Goal: Task Accomplishment & Management: Complete application form

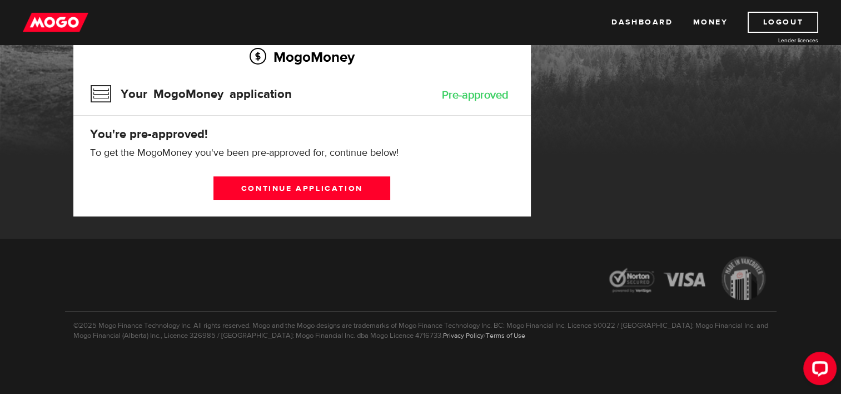
scroll to position [96, 0]
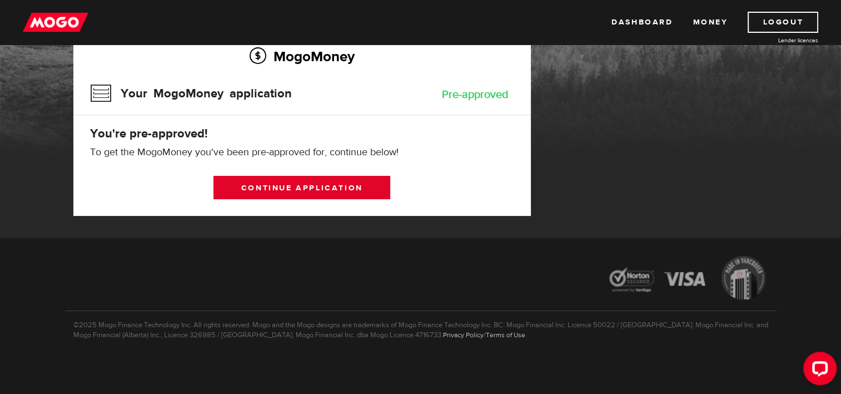
click at [326, 184] on link "Continue application" at bounding box center [302, 187] width 177 height 23
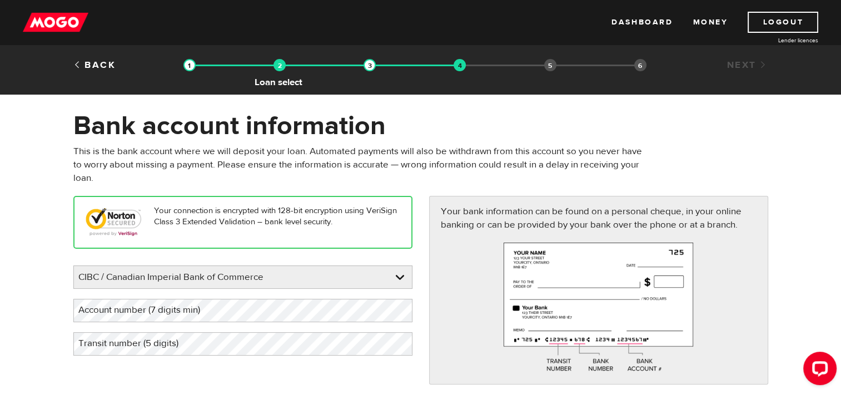
click at [284, 67] on img at bounding box center [280, 65] width 12 height 12
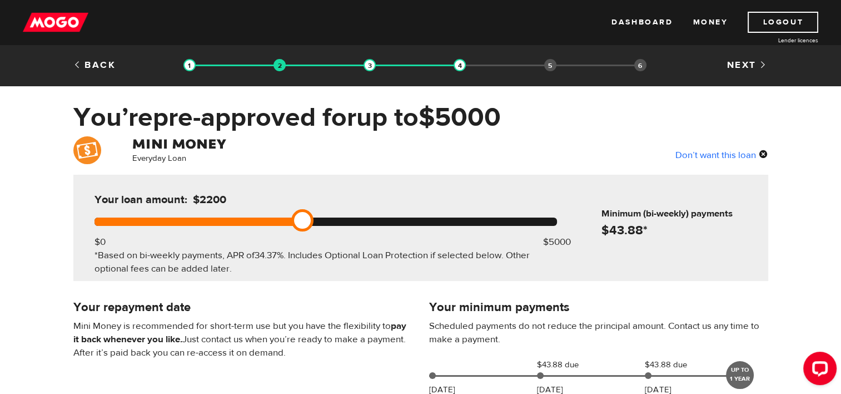
drag, startPoint x: 280, startPoint y: 222, endPoint x: 343, endPoint y: 197, distance: 67.6
click at [343, 197] on div "Your loan amount: $2200 $0 $5000 *Based on bi-weekly payments, APR of 34.37% . …" at bounding box center [326, 228] width 496 height 106
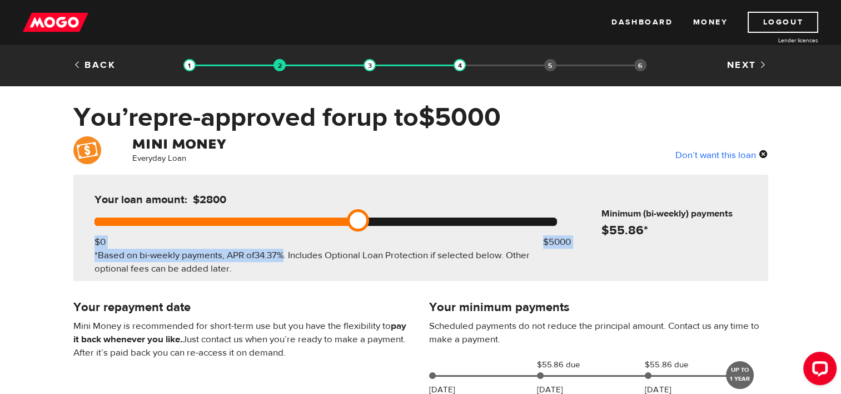
drag, startPoint x: 284, startPoint y: 229, endPoint x: 290, endPoint y: 218, distance: 12.7
click at [290, 218] on div "Your loan amount: $2800 $0 $5000 *Based on bi-weekly payments, APR of 34.37% . …" at bounding box center [326, 228] width 496 height 106
click at [290, 218] on div at bounding box center [224, 221] width 259 height 8
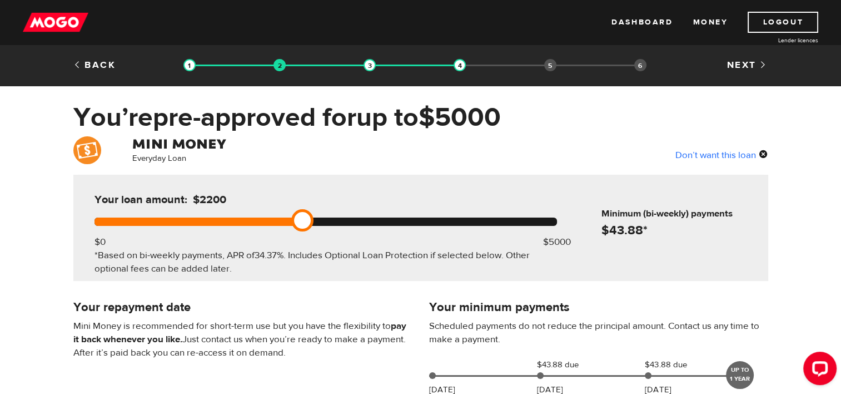
click at [373, 155] on div "Everyday Loan Don’t want this loan" at bounding box center [421, 151] width 712 height 30
click at [275, 220] on div at bounding box center [326, 221] width 463 height 8
click at [294, 218] on link at bounding box center [284, 220] width 22 height 22
click at [306, 217] on div at bounding box center [326, 221] width 463 height 8
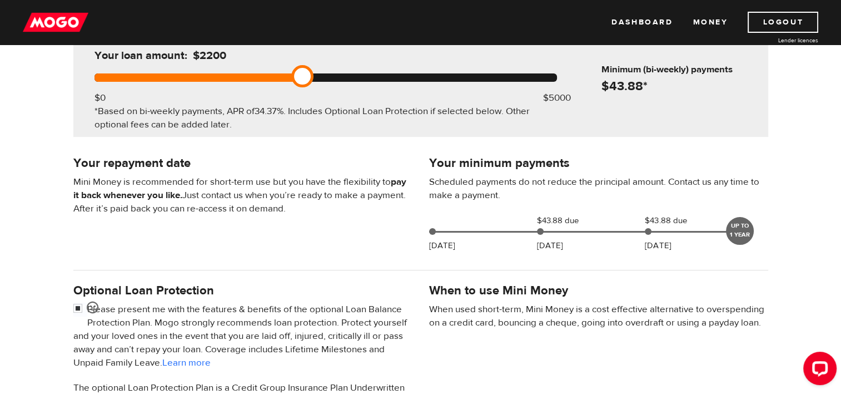
scroll to position [145, 0]
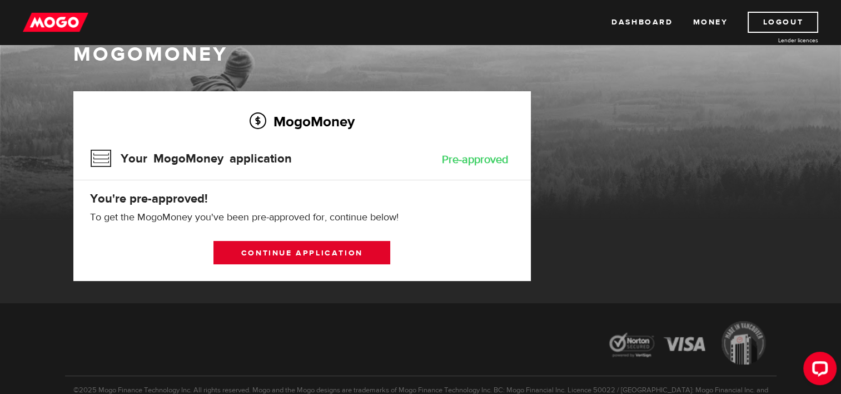
click at [345, 252] on link "Continue application" at bounding box center [302, 252] width 177 height 23
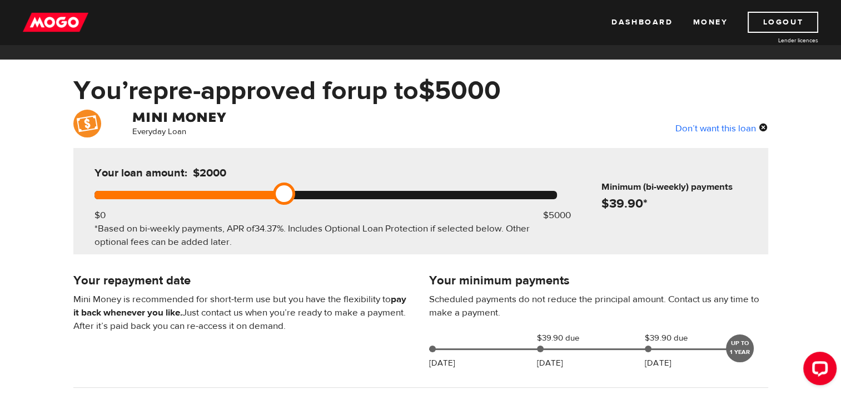
scroll to position [27, 0]
click at [760, 127] on div "Don’t want this loan" at bounding box center [722, 128] width 93 height 14
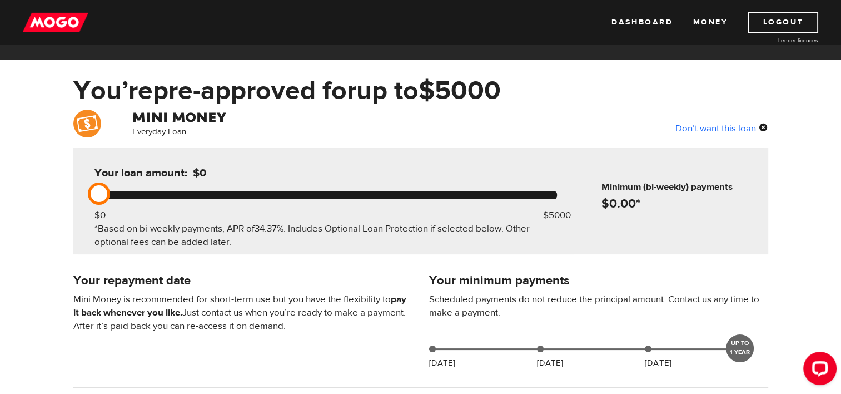
click at [765, 126] on div "Don’t want this loan" at bounding box center [722, 128] width 93 height 14
click at [824, 367] on icon "Open LiveChat chat widget" at bounding box center [820, 367] width 11 height 7
click at [719, 27] on link "Money" at bounding box center [710, 22] width 35 height 21
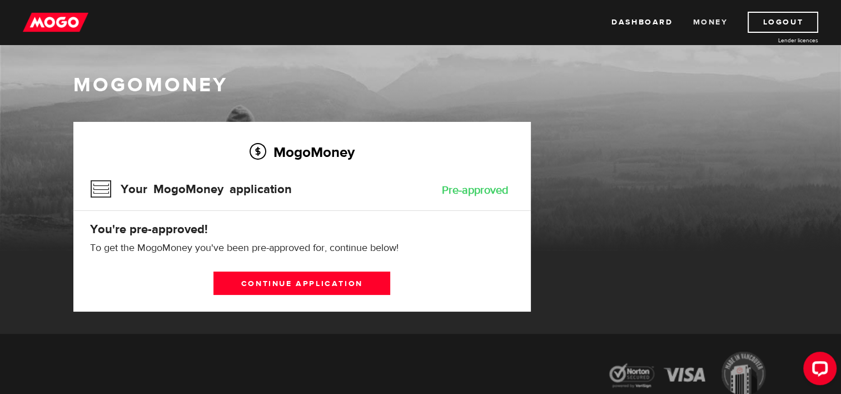
click at [716, 32] on link "Money" at bounding box center [710, 22] width 35 height 21
click at [308, 283] on link "Continue application" at bounding box center [302, 282] width 177 height 23
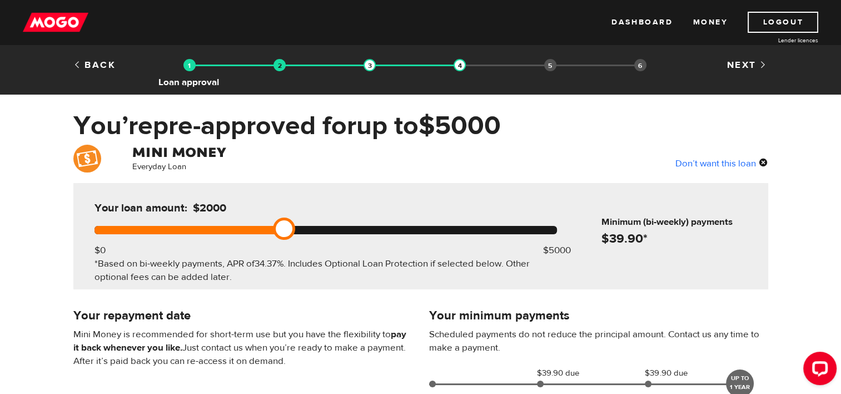
click at [191, 64] on img at bounding box center [190, 65] width 12 height 12
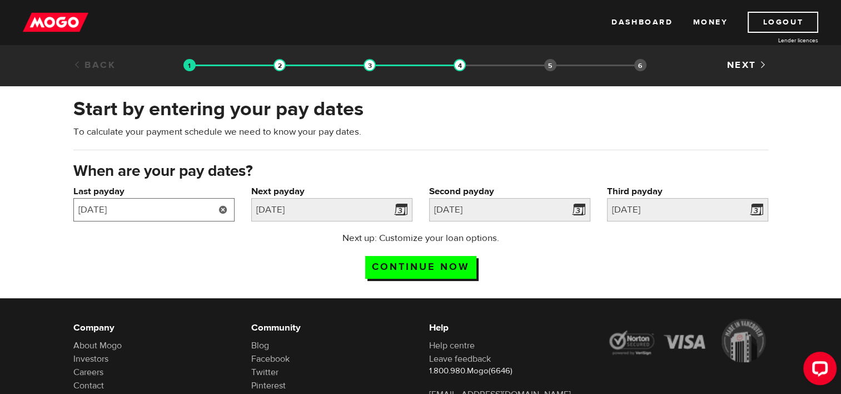
click at [170, 214] on input "[DATE]" at bounding box center [153, 209] width 161 height 23
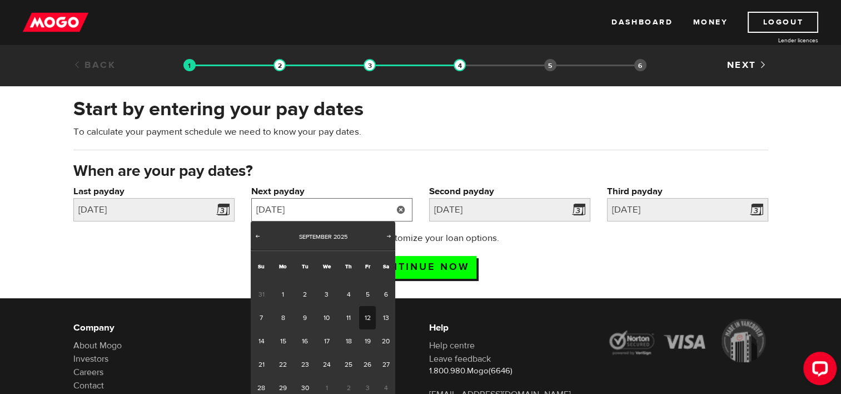
click at [338, 200] on input "2025/09/12" at bounding box center [331, 209] width 161 height 23
click at [343, 311] on link "11" at bounding box center [348, 317] width 21 height 23
type input "2025/09/11"
type input "2025/9/25"
type input "2025/10/9"
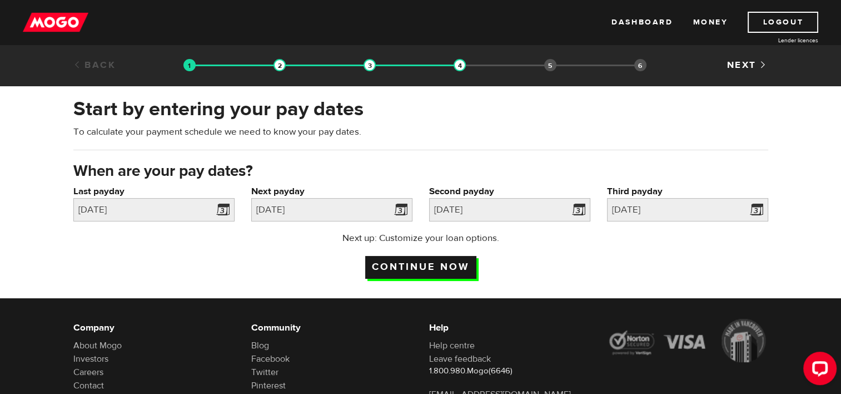
drag, startPoint x: 452, startPoint y: 271, endPoint x: 404, endPoint y: 265, distance: 48.3
click at [404, 265] on input "Continue now" at bounding box center [420, 267] width 111 height 23
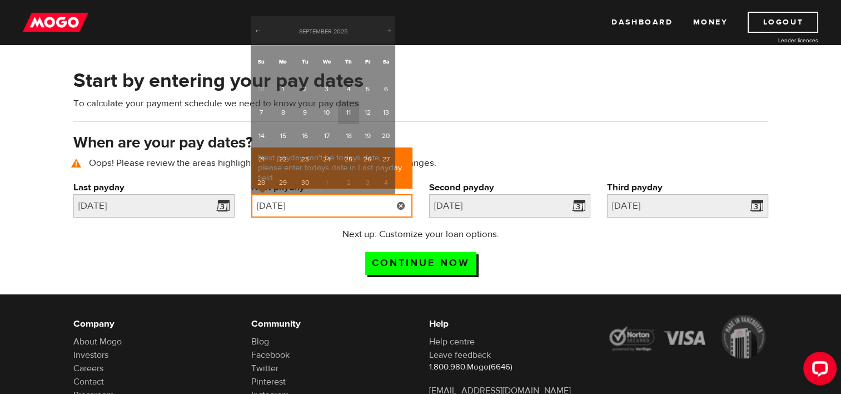
click at [325, 200] on input "[DATE]" at bounding box center [331, 205] width 161 height 23
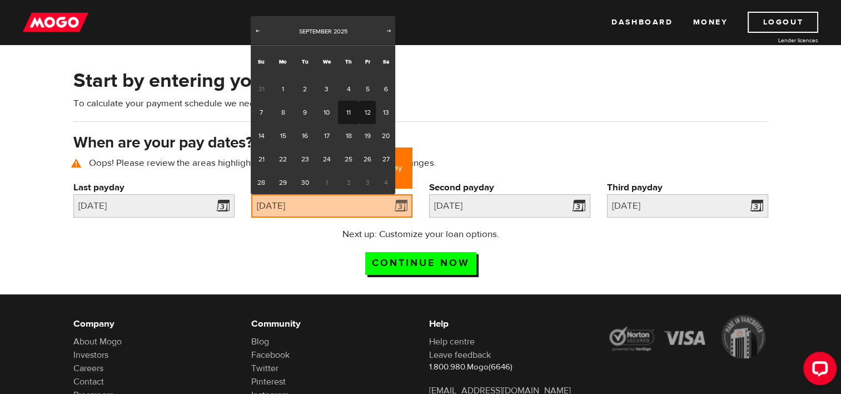
click at [363, 106] on link "12" at bounding box center [367, 112] width 17 height 23
type input "[DATE]"
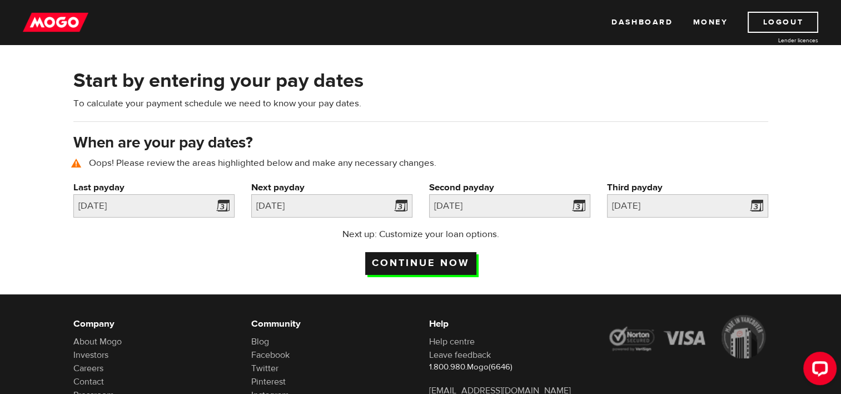
click at [426, 262] on input "Continue now" at bounding box center [420, 263] width 111 height 23
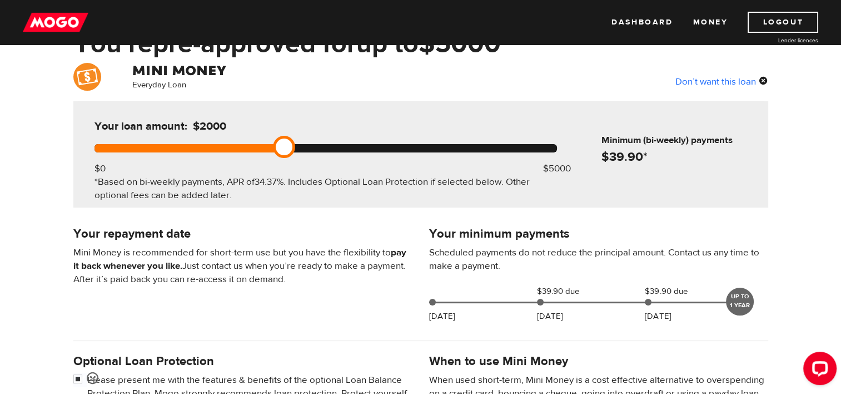
scroll to position [71, 0]
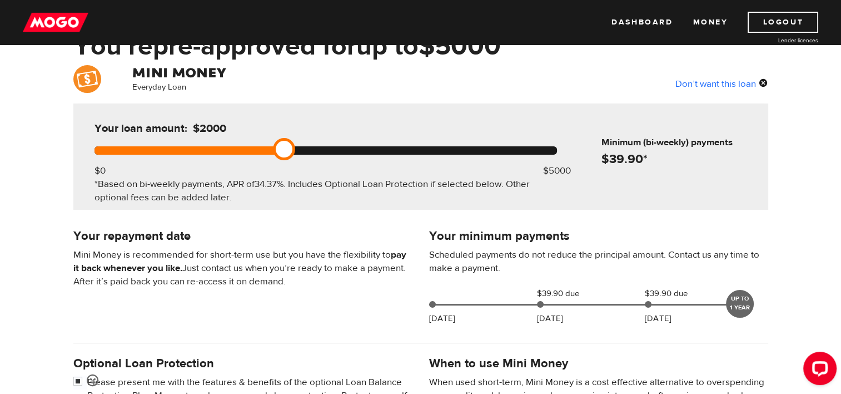
click at [298, 145] on div "Your loan amount: $2000" at bounding box center [208, 133] width 236 height 26
click at [300, 148] on div at bounding box center [326, 150] width 463 height 8
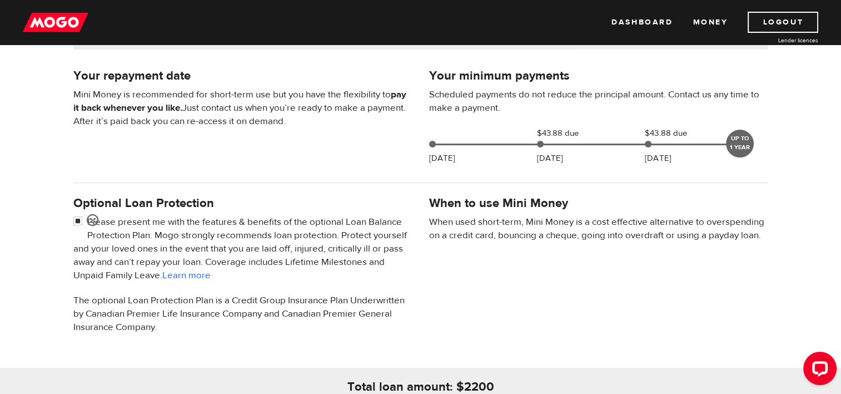
scroll to position [285, 0]
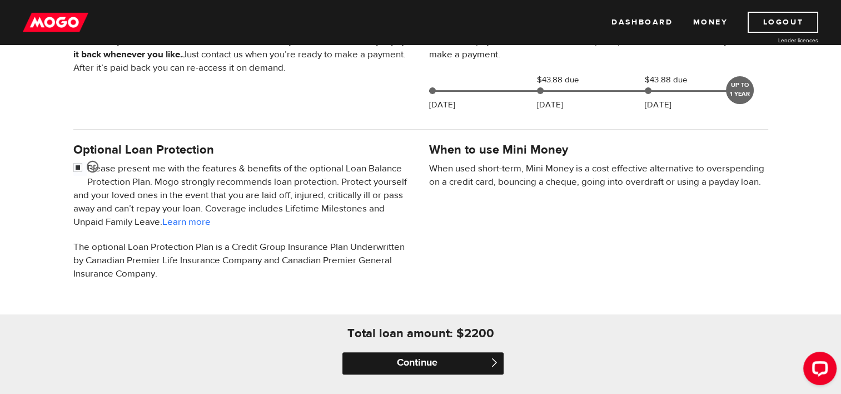
click at [406, 358] on input "Continue" at bounding box center [423, 363] width 161 height 22
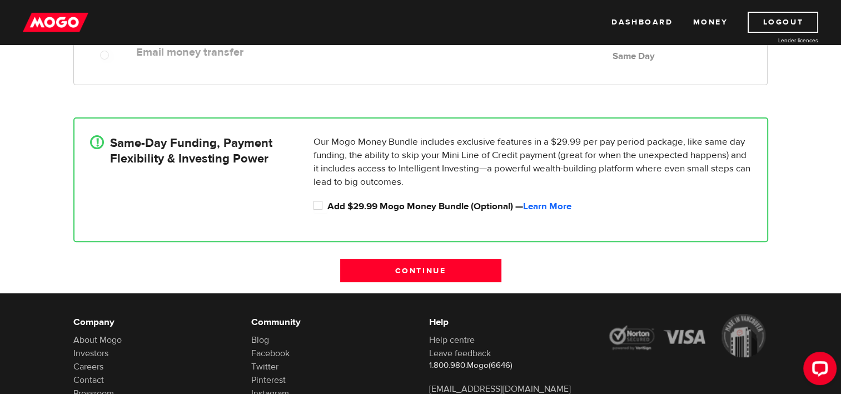
scroll to position [384, 0]
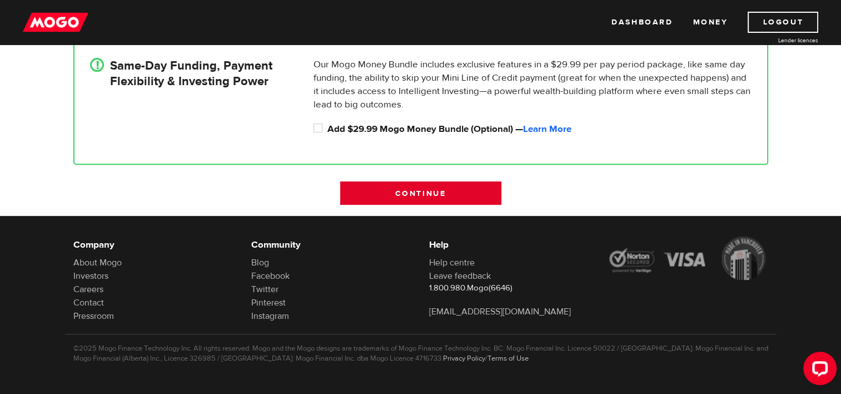
click at [406, 194] on input "Continue" at bounding box center [420, 192] width 161 height 23
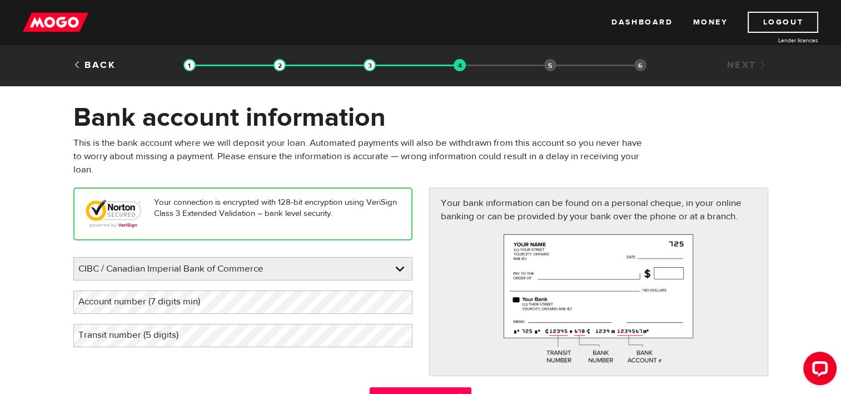
click at [552, 69] on li "Employment information" at bounding box center [550, 65] width 12 height 12
click at [705, 31] on link "Money" at bounding box center [710, 22] width 35 height 21
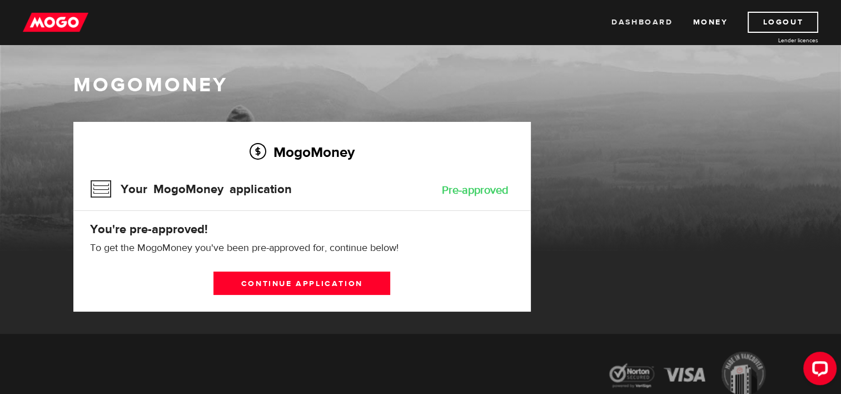
click at [653, 22] on link "Dashboard" at bounding box center [642, 22] width 61 height 21
click at [376, 289] on link "Continue application" at bounding box center [302, 282] width 177 height 23
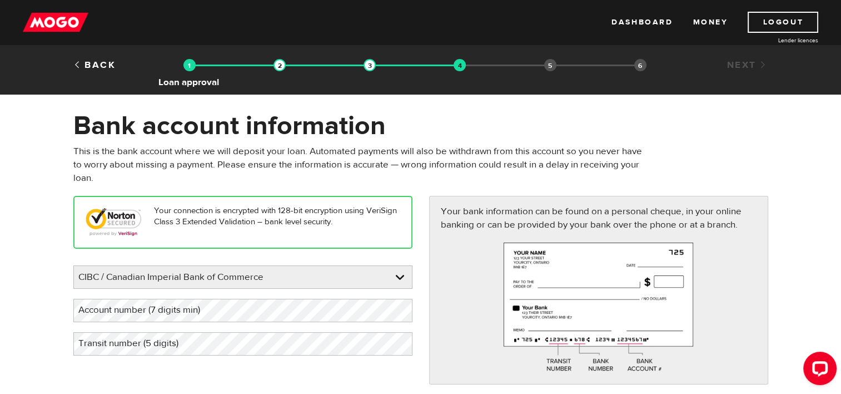
click at [184, 64] on img at bounding box center [190, 65] width 12 height 12
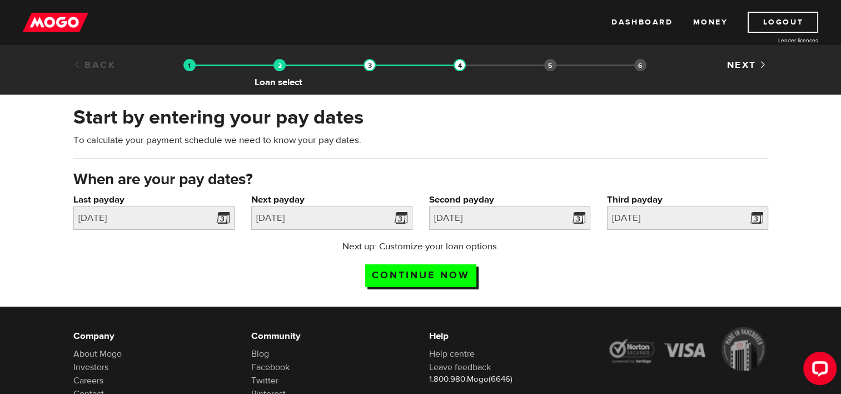
click at [279, 69] on img at bounding box center [280, 65] width 12 height 12
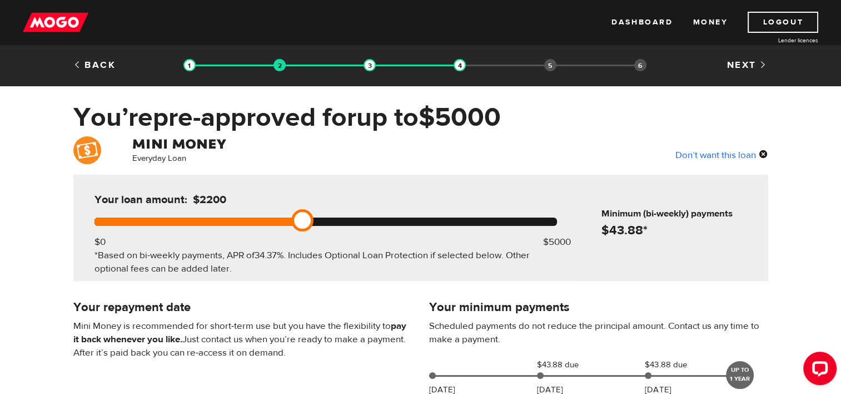
click at [701, 156] on div "Don’t want this loan" at bounding box center [722, 154] width 93 height 14
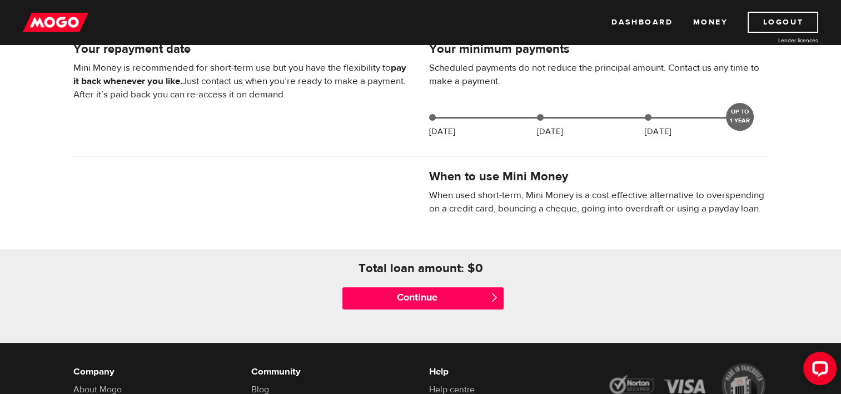
scroll to position [265, 0]
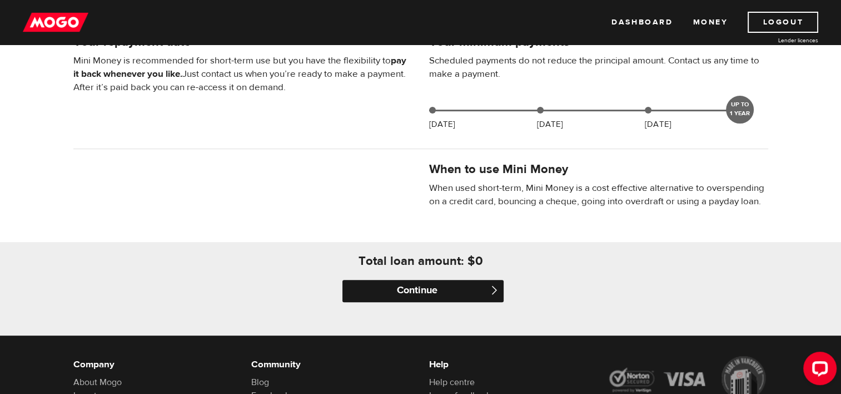
click at [354, 299] on input "Continue" at bounding box center [423, 291] width 161 height 22
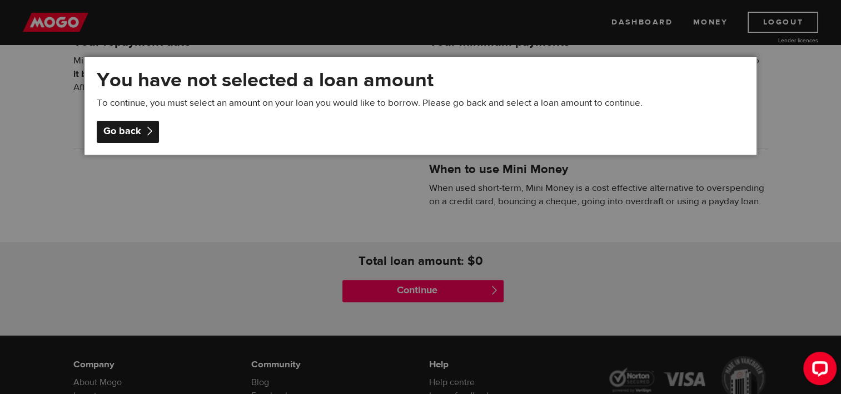
click at [139, 131] on div "Go back" at bounding box center [128, 132] width 62 height 22
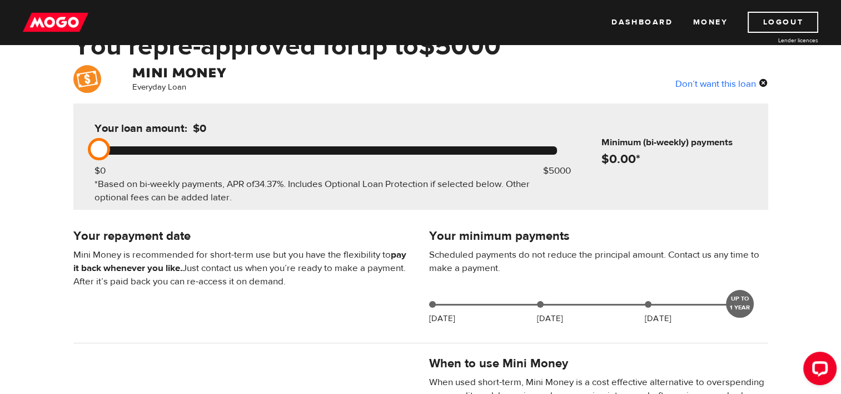
scroll to position [0, 0]
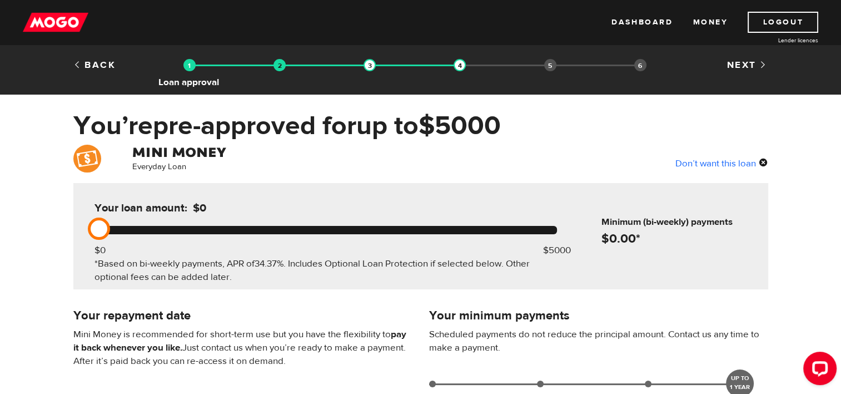
click at [194, 67] on img at bounding box center [190, 65] width 12 height 12
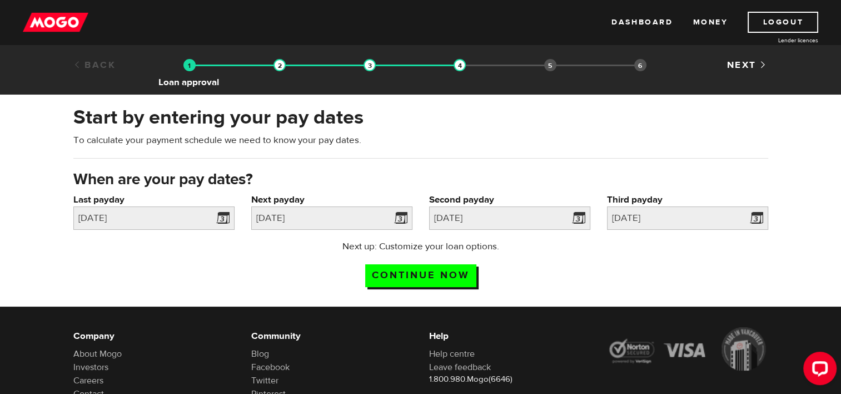
click at [184, 65] on img at bounding box center [190, 65] width 12 height 12
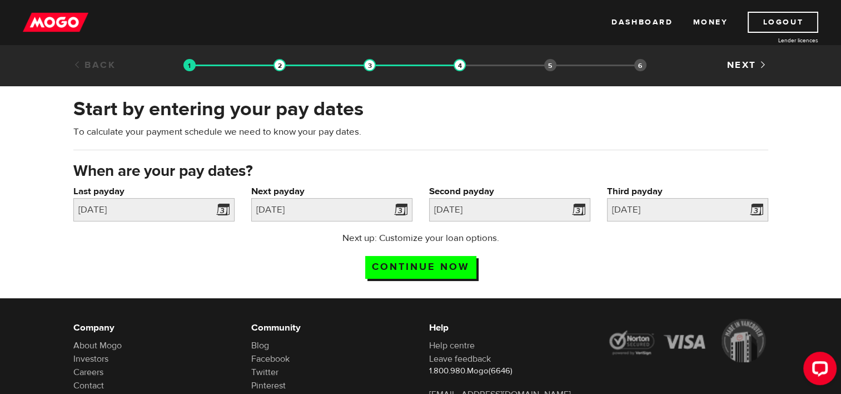
click at [72, 24] on img at bounding box center [56, 22] width 66 height 21
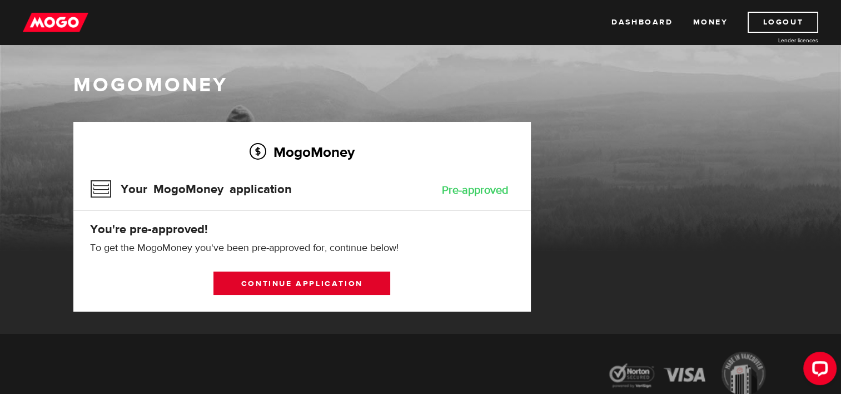
click at [258, 284] on link "Continue application" at bounding box center [302, 282] width 177 height 23
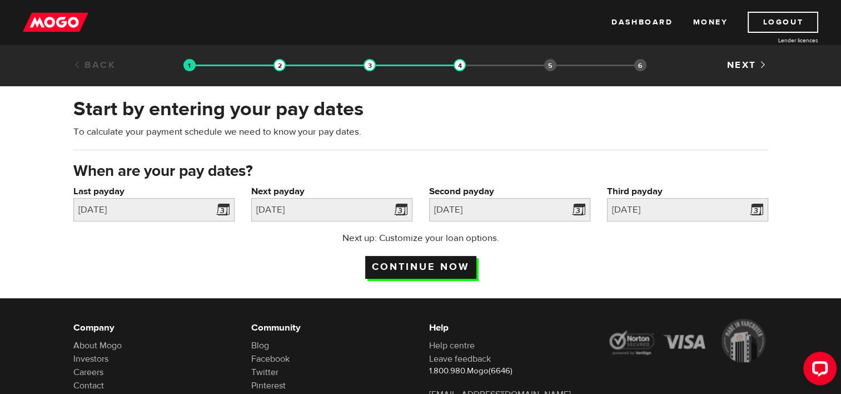
click at [431, 272] on input "Continue now" at bounding box center [420, 267] width 111 height 23
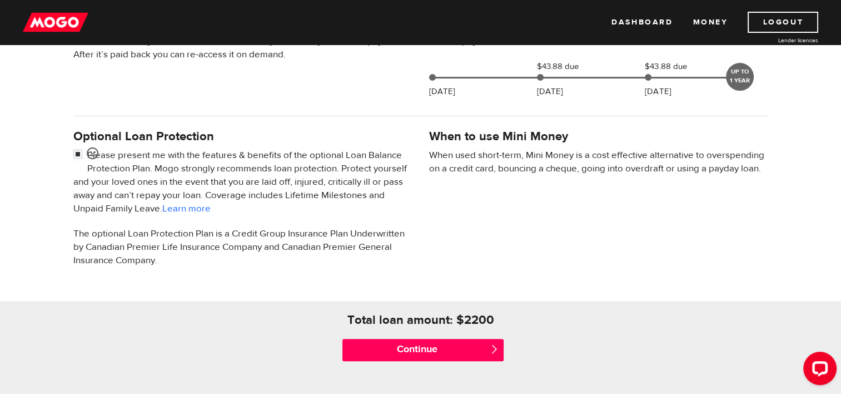
scroll to position [301, 0]
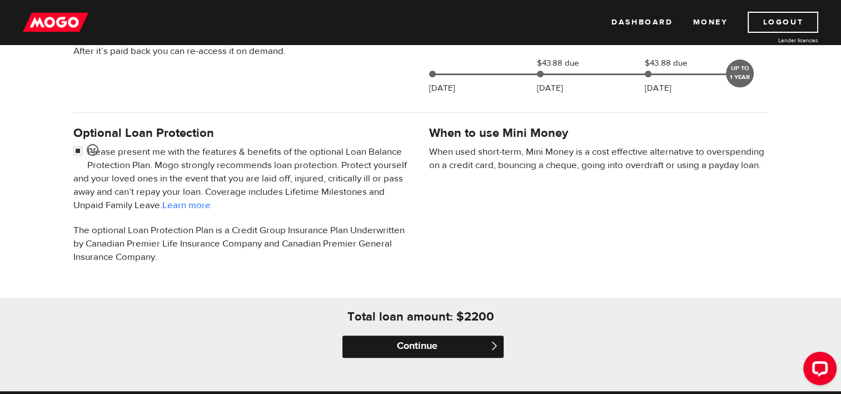
drag, startPoint x: 424, startPoint y: 359, endPoint x: 424, endPoint y: 349, distance: 10.0
click at [424, 349] on div "Continue " at bounding box center [421, 346] width 178 height 44
click at [424, 349] on input "Continue" at bounding box center [423, 346] width 161 height 22
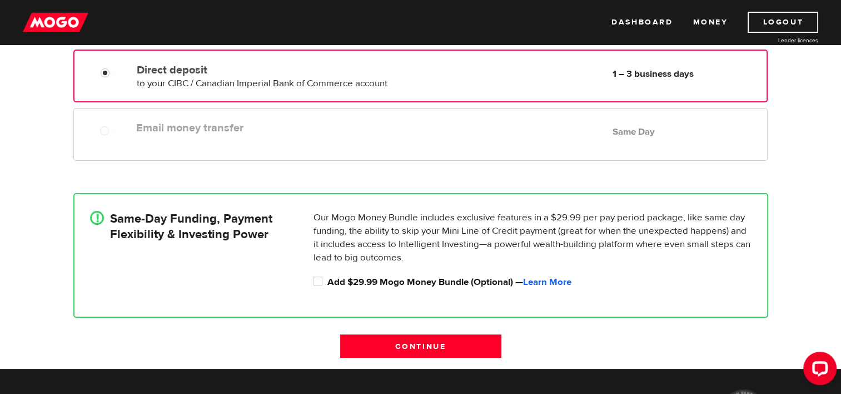
scroll to position [162, 0]
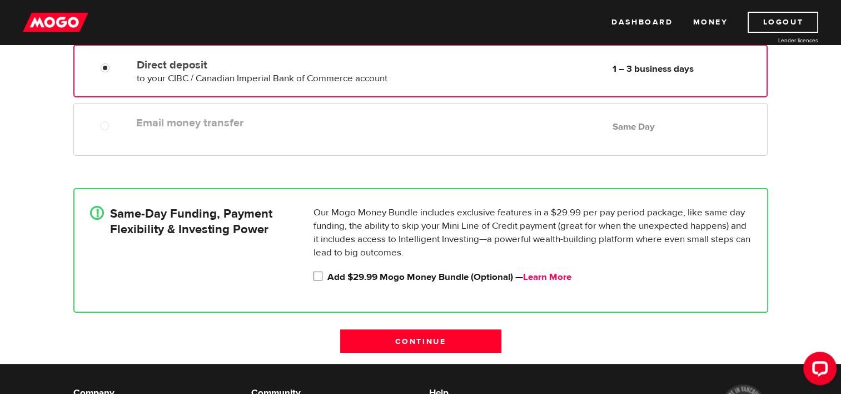
click at [553, 280] on link "Learn More" at bounding box center [547, 277] width 48 height 12
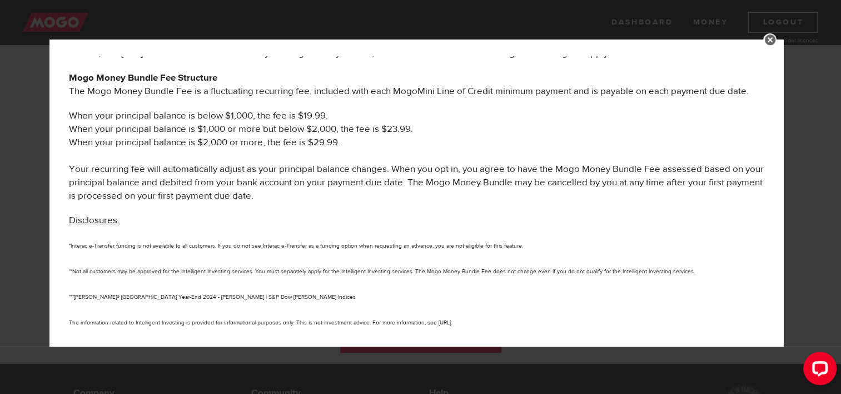
scroll to position [610, 0]
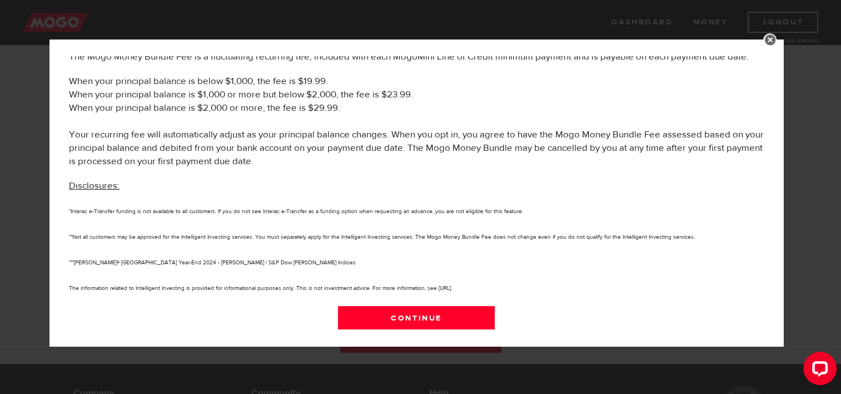
click at [777, 41] on link at bounding box center [770, 39] width 13 height 13
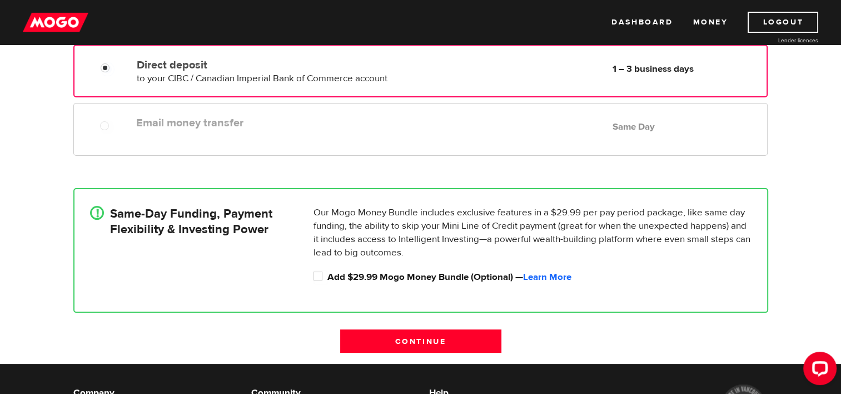
click at [778, 41] on link "Lender licences" at bounding box center [776, 40] width 83 height 8
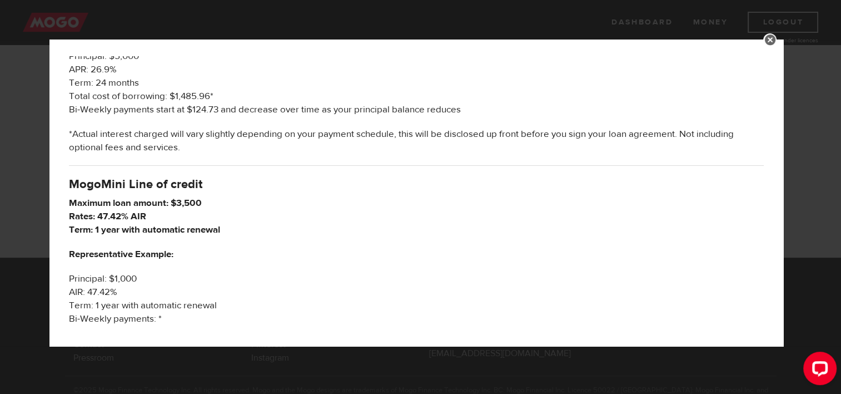
scroll to position [1046, 0]
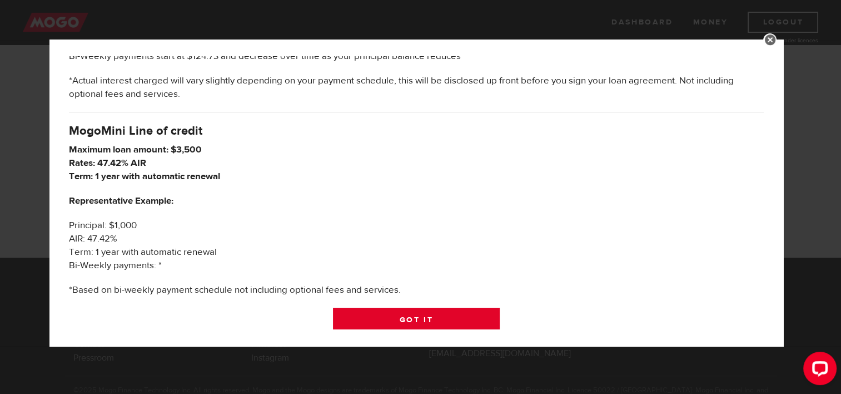
click at [388, 316] on link "Got it" at bounding box center [416, 319] width 167 height 23
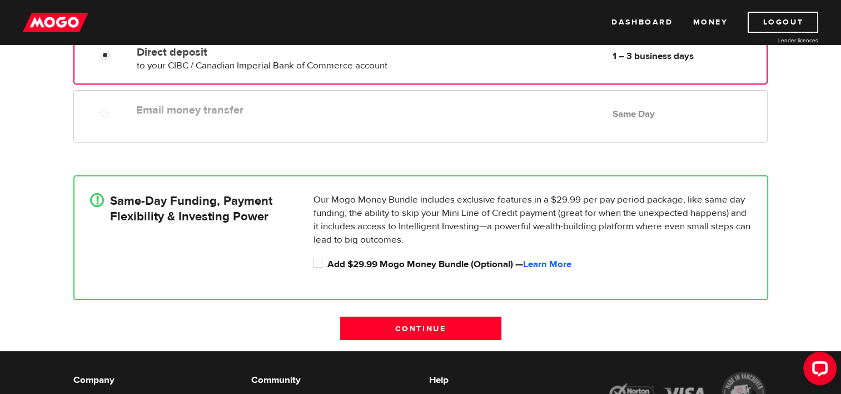
scroll to position [176, 0]
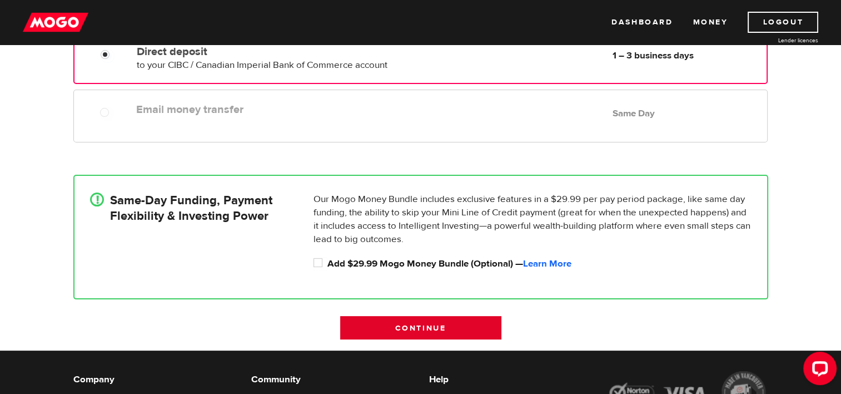
click at [374, 326] on input "Continue" at bounding box center [420, 327] width 161 height 23
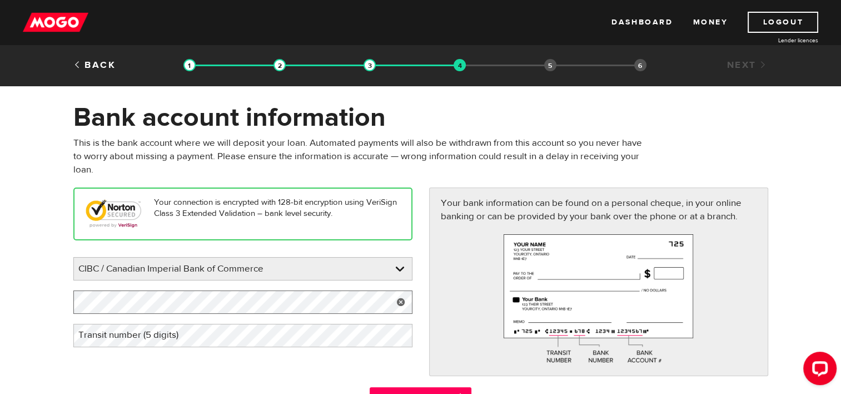
click at [30, 313] on form "Bank account information Oops! Please review the areas highlighted below and ma…" at bounding box center [420, 260] width 841 height 319
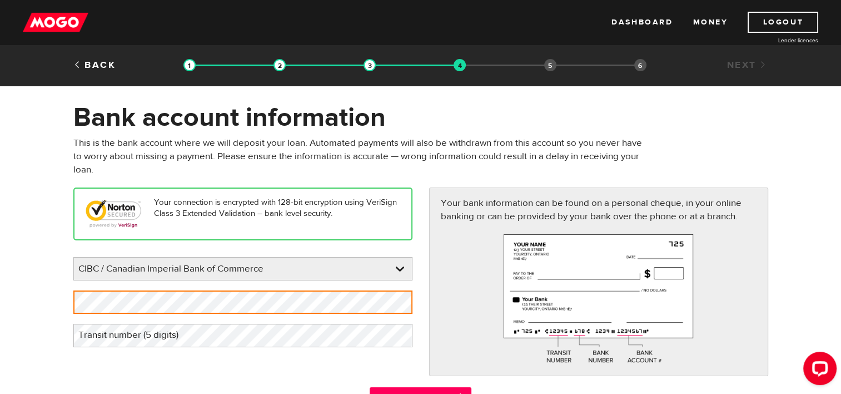
click at [102, 331] on label "Transit number (5 digits)" at bounding box center [137, 335] width 128 height 23
click at [105, 331] on label "Transit number (5 digits)" at bounding box center [137, 335] width 128 height 23
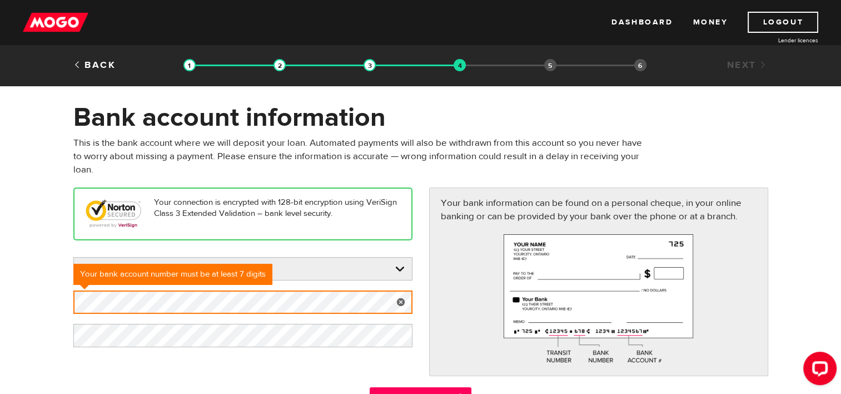
click at [0, 308] on html "Dashboard Money Logout Lender licences STEP 4 Loan approval Loan select Funding…" at bounding box center [420, 197] width 841 height 394
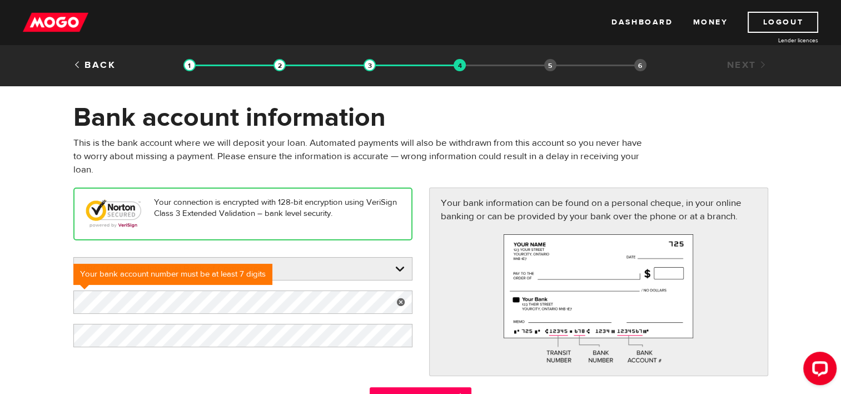
click at [162, 347] on div "Your connection is encrypted with 128-bit encryption using VeriSign Class 3 Ext…" at bounding box center [243, 272] width 356 height 170
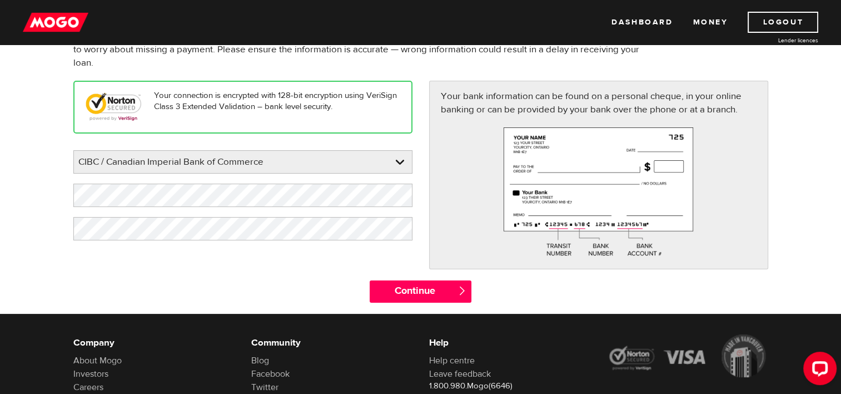
scroll to position [113, 0]
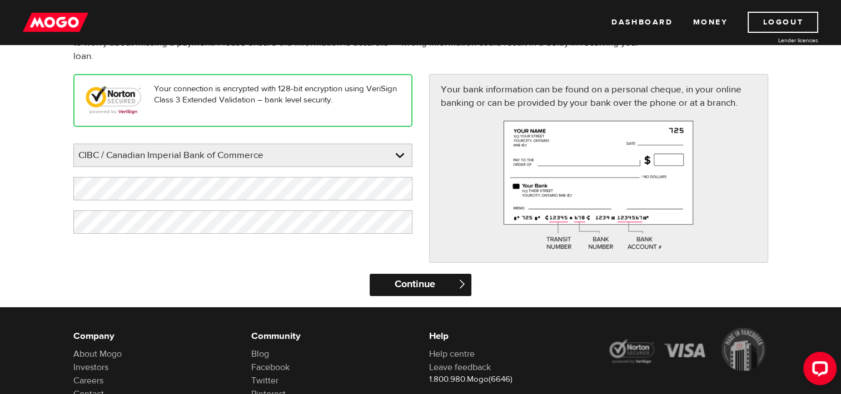
click at [415, 286] on input "Continue" at bounding box center [421, 285] width 102 height 22
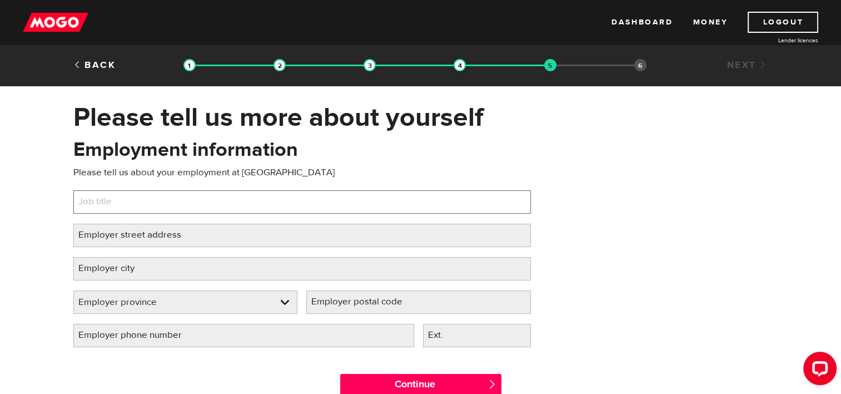
click at [309, 190] on input "Job title" at bounding box center [302, 201] width 458 height 23
type input "r"
type input "Traffic Agent"
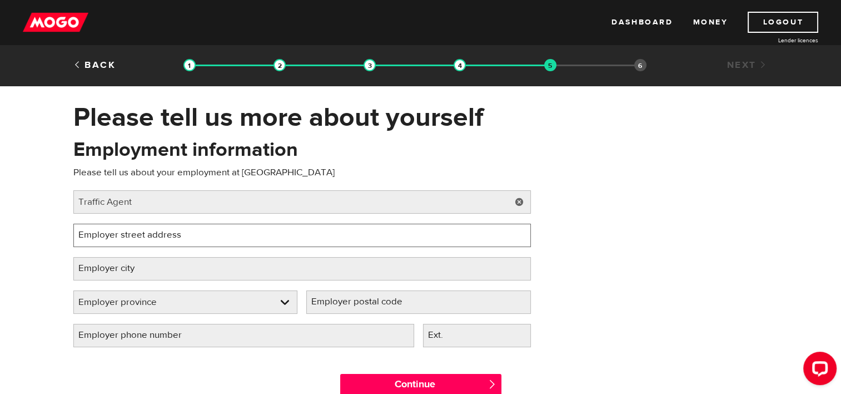
click at [305, 243] on input "Employer street address" at bounding box center [302, 235] width 458 height 23
type input "[STREET_ADDRESS][PERSON_NAME]"
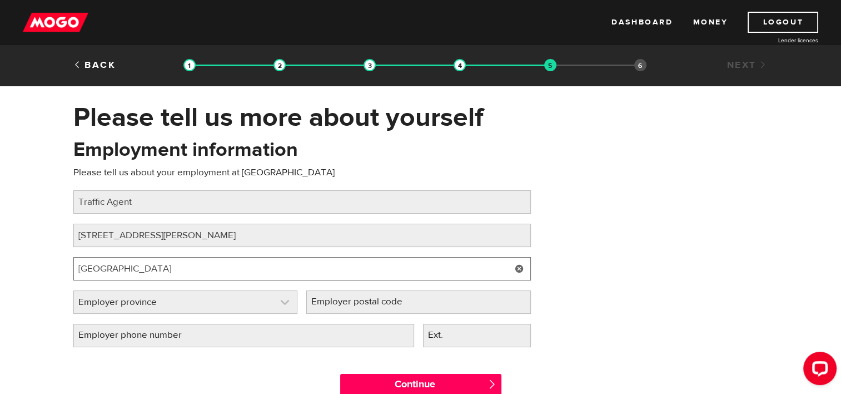
type input "[GEOGRAPHIC_DATA]"
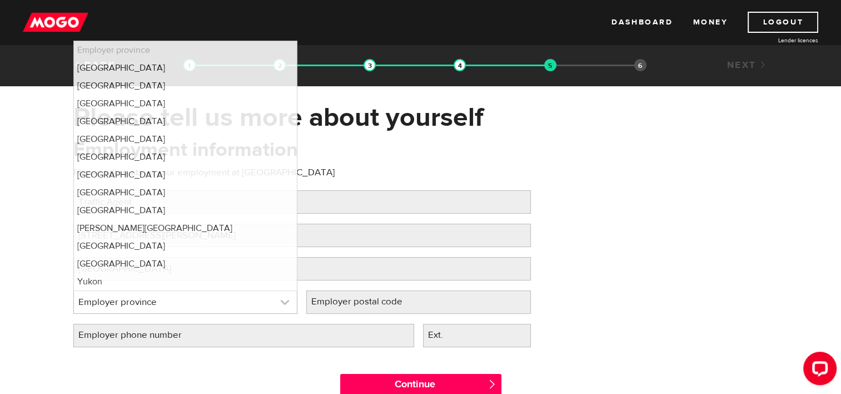
click at [270, 295] on link at bounding box center [186, 302] width 224 height 22
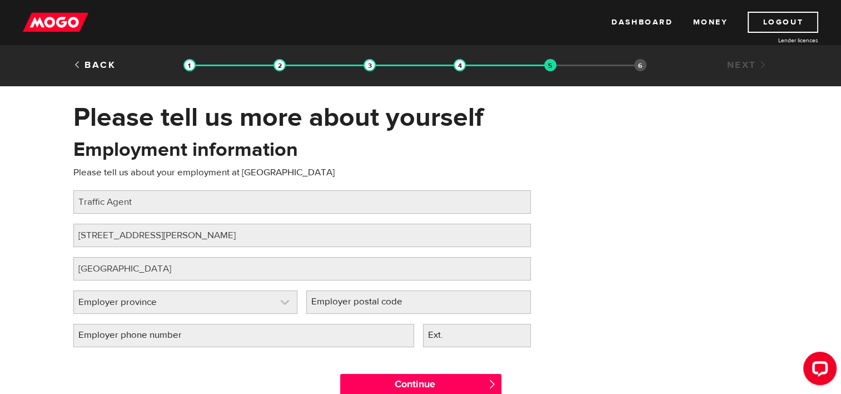
click at [209, 307] on link at bounding box center [186, 302] width 224 height 22
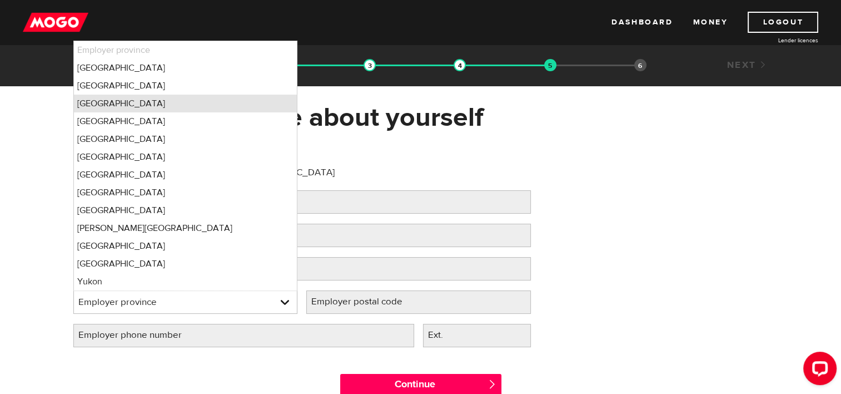
click at [171, 100] on li "Ontario" at bounding box center [186, 104] width 224 height 18
select select "ON"
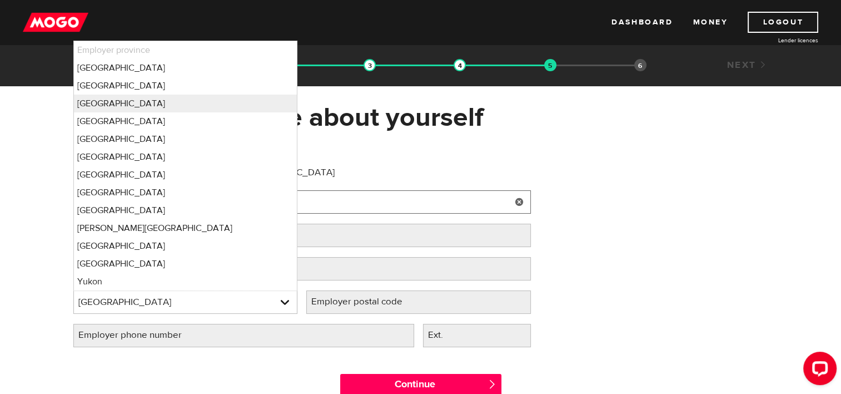
click at [447, 190] on input "Traffic Agent" at bounding box center [302, 201] width 458 height 23
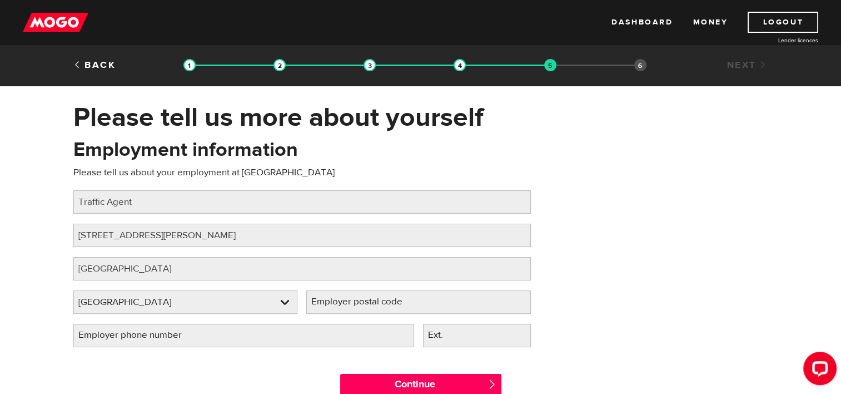
click at [348, 301] on label "Employer postal code" at bounding box center [365, 301] width 119 height 23
click at [348, 301] on input "Employer postal code" at bounding box center [418, 301] width 225 height 23
type input "m"
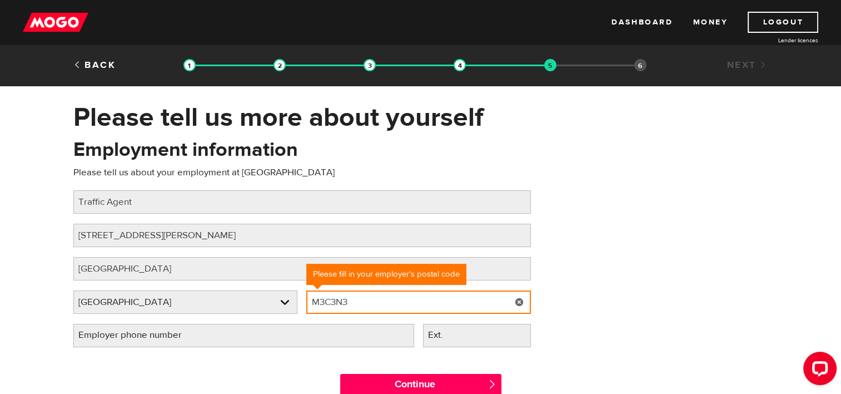
type input "M3C3N3"
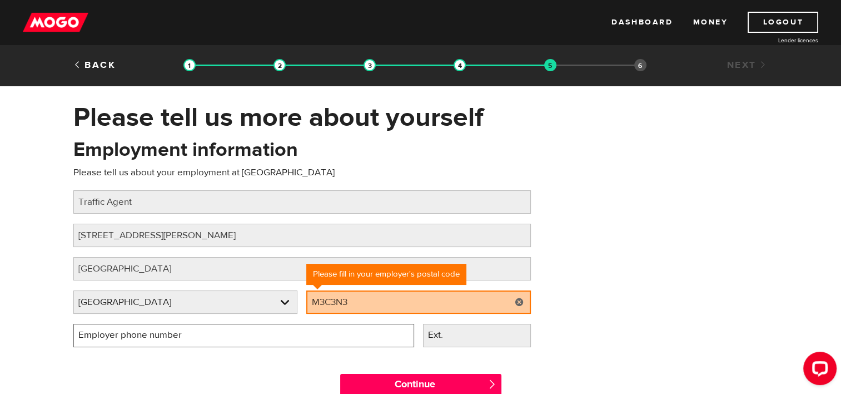
click at [274, 340] on input "Employer phone number" at bounding box center [243, 335] width 341 height 23
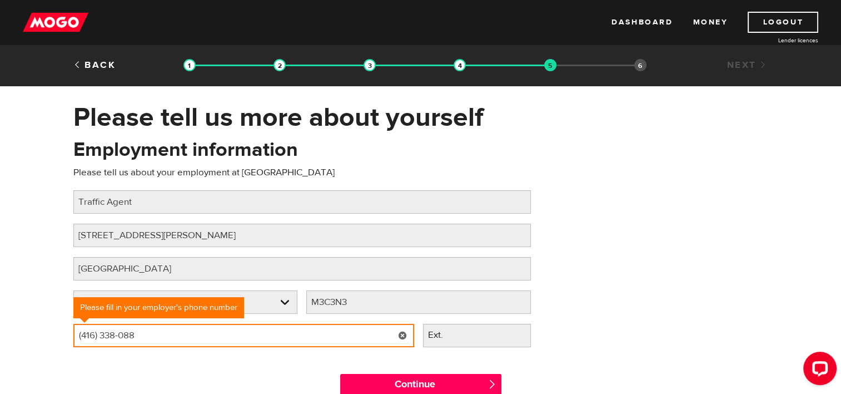
type input "(416) 338-0889"
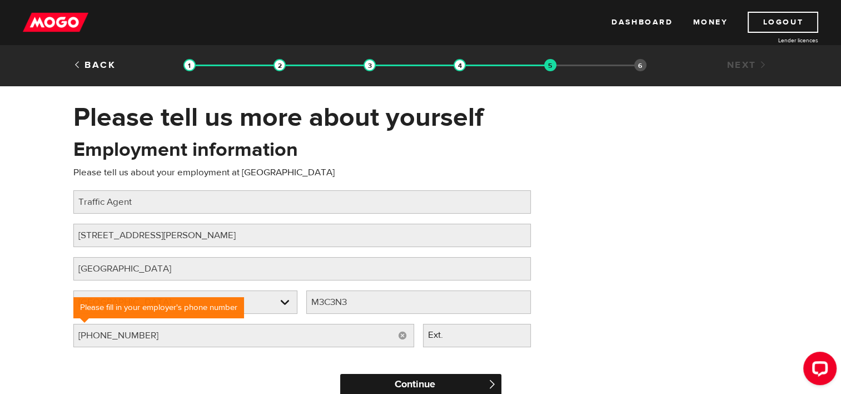
click at [363, 377] on input "Continue" at bounding box center [420, 385] width 161 height 22
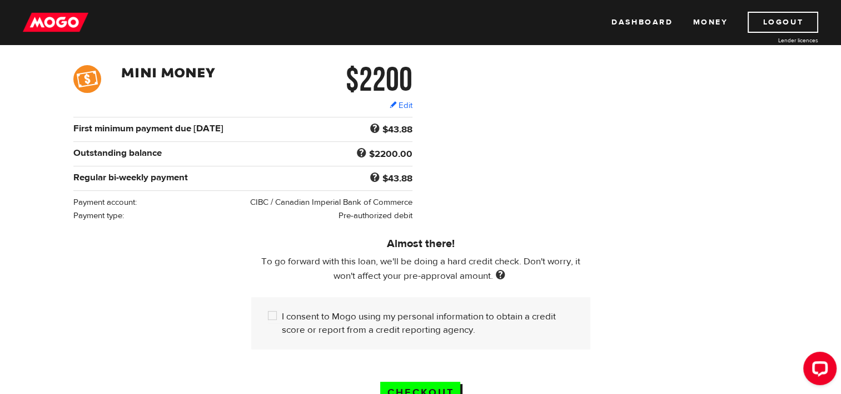
scroll to position [133, 0]
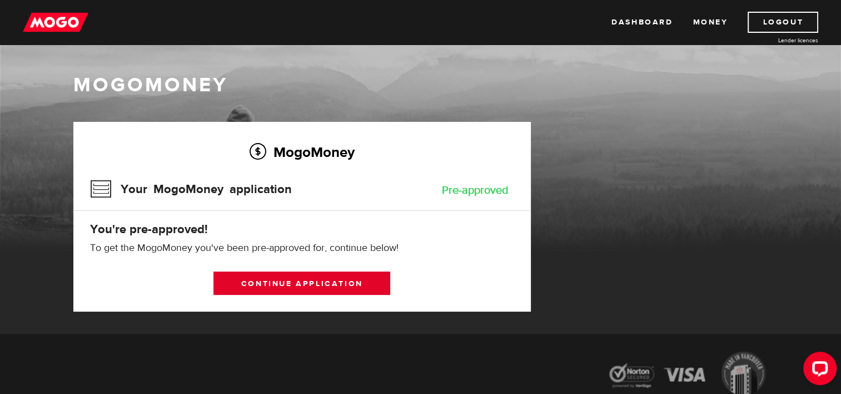
click at [295, 286] on link "Continue application" at bounding box center [302, 282] width 177 height 23
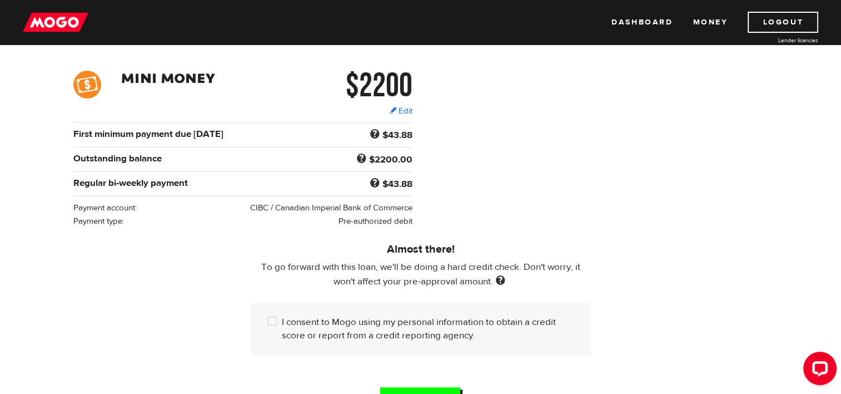
scroll to position [153, 0]
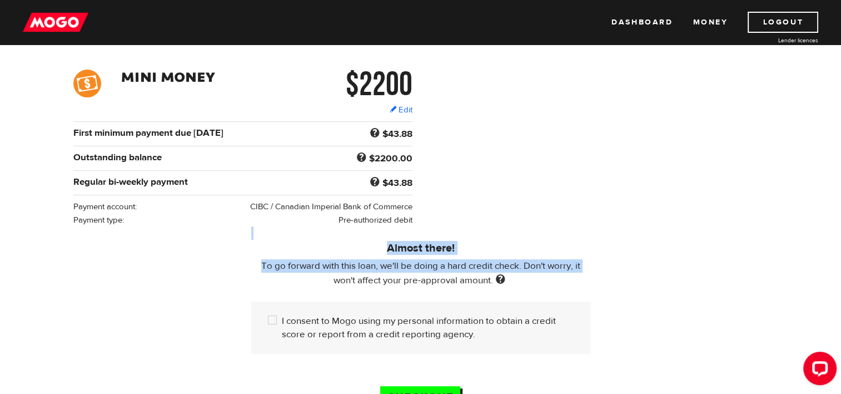
drag, startPoint x: 363, startPoint y: 227, endPoint x: 311, endPoint y: 285, distance: 77.2
click at [311, 285] on div "Almost there! To go forward with this loan, we'll be doing a hard credit check.…" at bounding box center [421, 289] width 356 height 127
click at [311, 285] on p "To go forward with this loan, we'll be doing a hard credit check. Don't worry, …" at bounding box center [420, 273] width 339 height 28
